Goal: Find specific page/section: Find specific page/section

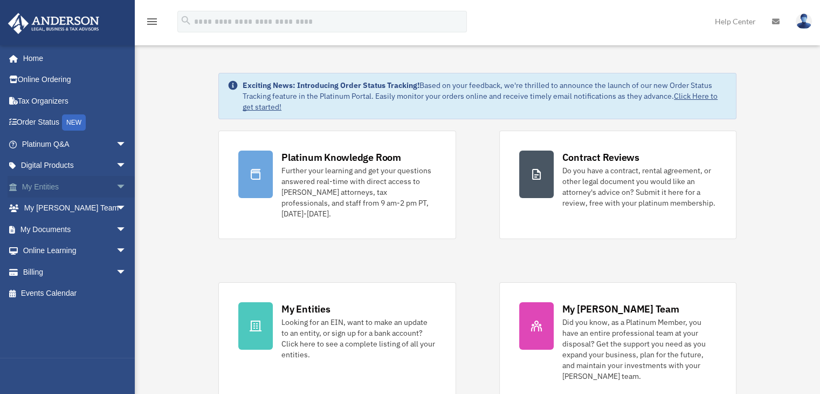
click at [93, 193] on link "My Entities arrow_drop_down" at bounding box center [75, 187] width 135 height 22
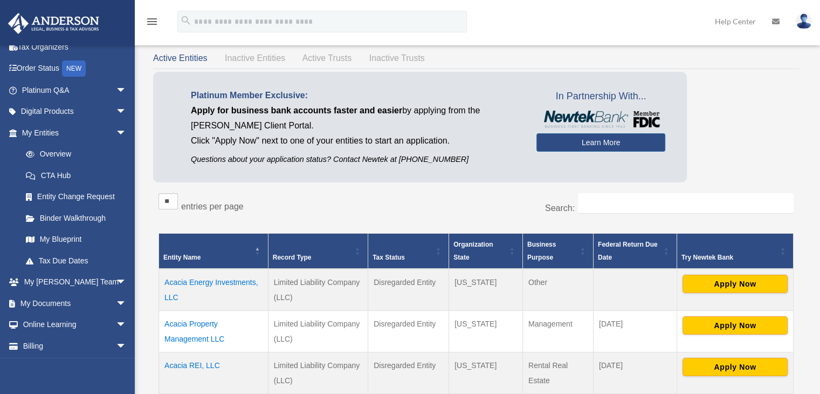
scroll to position [54, 0]
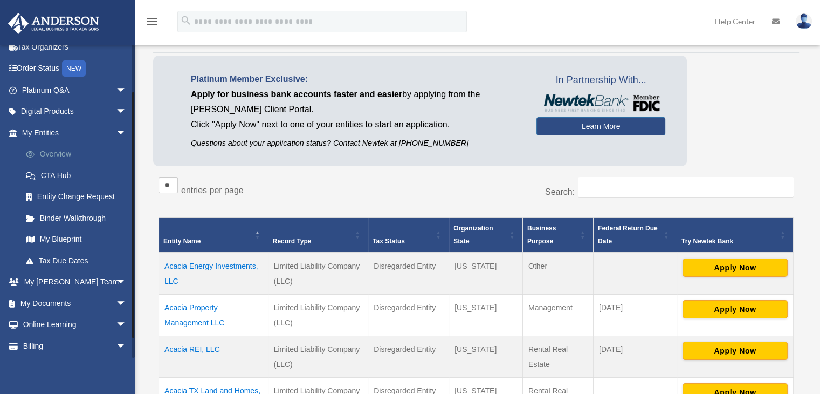
click at [56, 150] on link "Overview" at bounding box center [79, 154] width 128 height 22
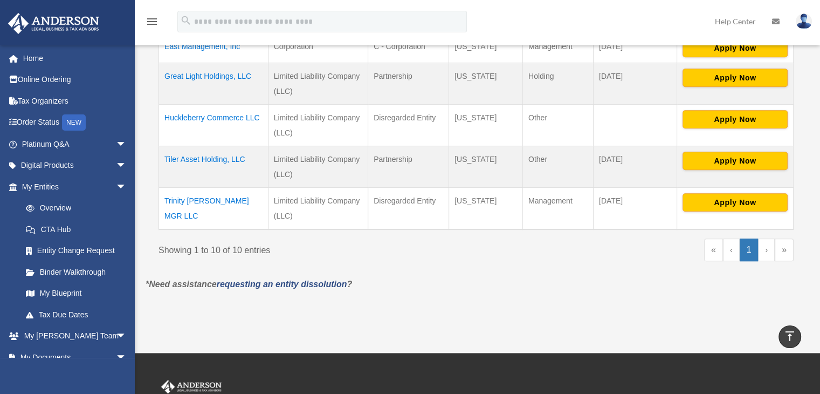
scroll to position [485, 0]
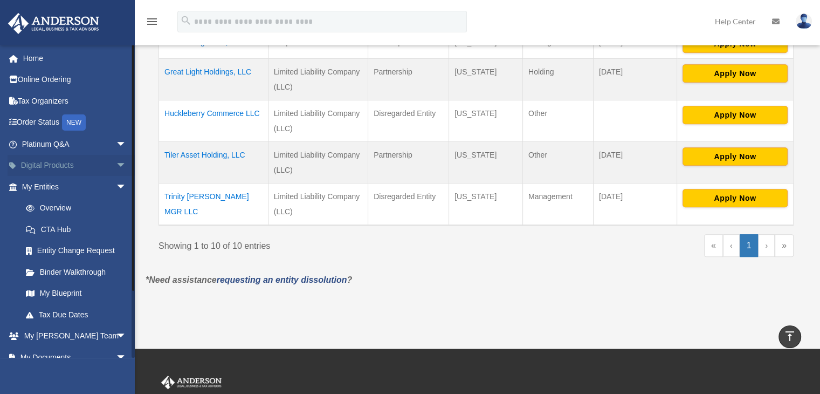
click at [117, 163] on span "arrow_drop_down" at bounding box center [127, 166] width 22 height 22
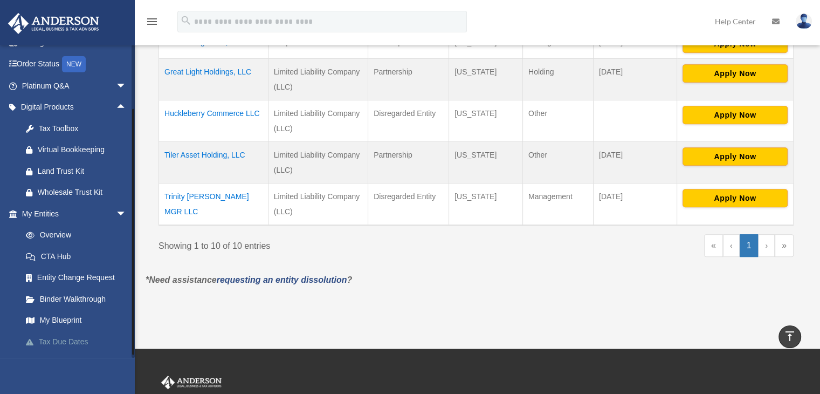
scroll to position [162, 0]
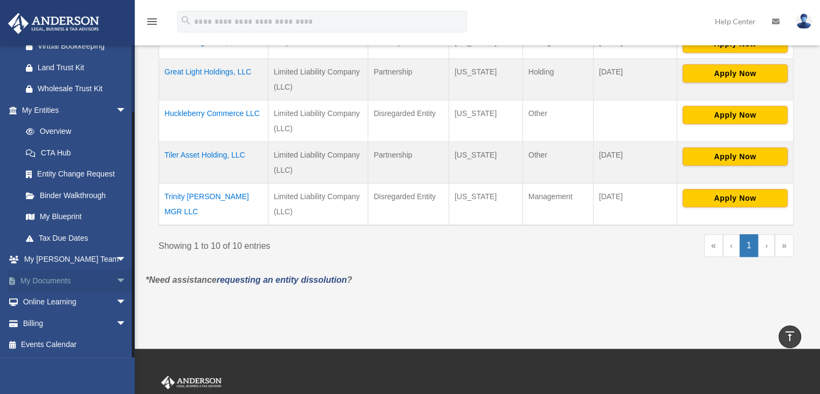
click at [116, 282] on span "arrow_drop_down" at bounding box center [127, 281] width 22 height 22
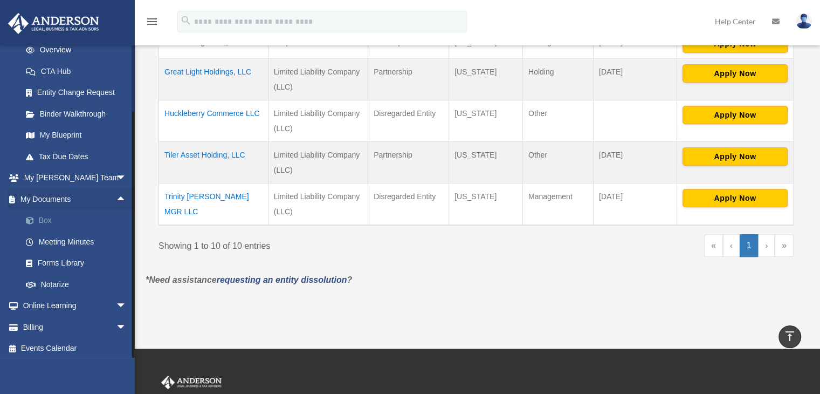
scroll to position [246, 0]
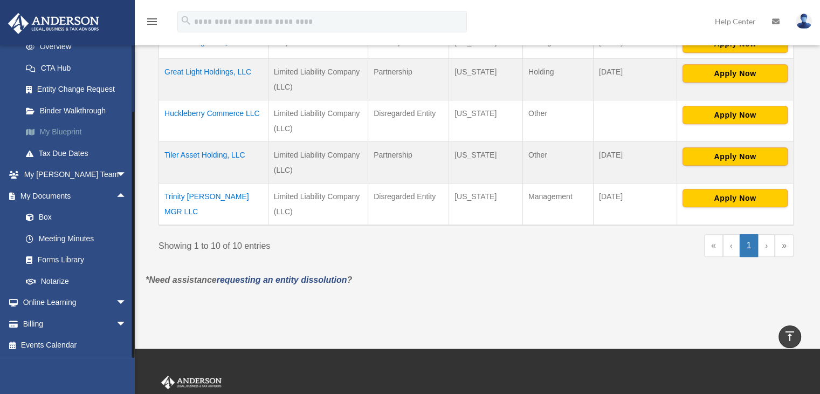
click at [74, 134] on link "My Blueprint" at bounding box center [79, 132] width 128 height 22
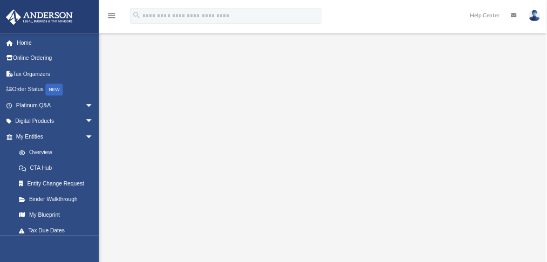
scroll to position [108, 0]
